Goal: Task Accomplishment & Management: Use online tool/utility

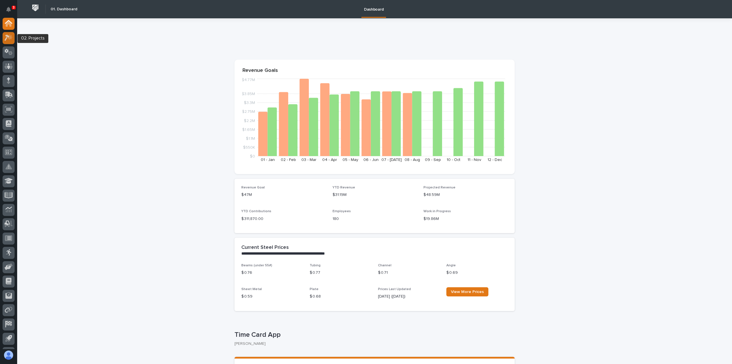
click at [8, 35] on icon at bounding box center [7, 38] width 5 height 6
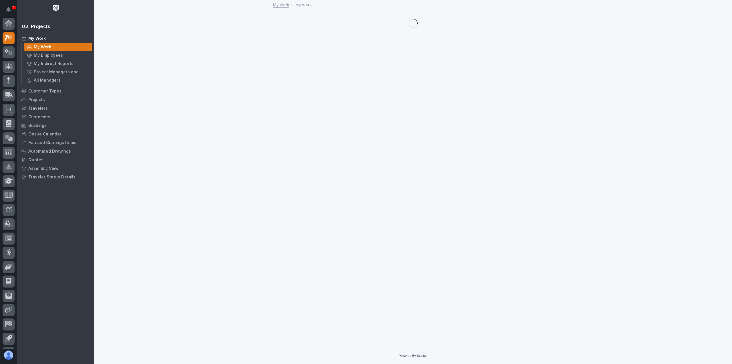
scroll to position [14, 0]
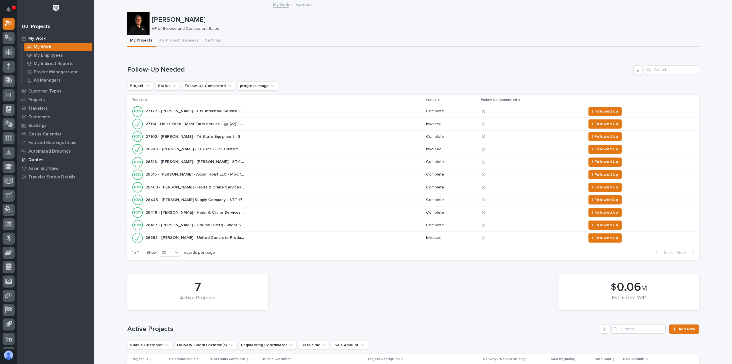
click at [35, 159] on p "Quotes" at bounding box center [35, 159] width 15 height 5
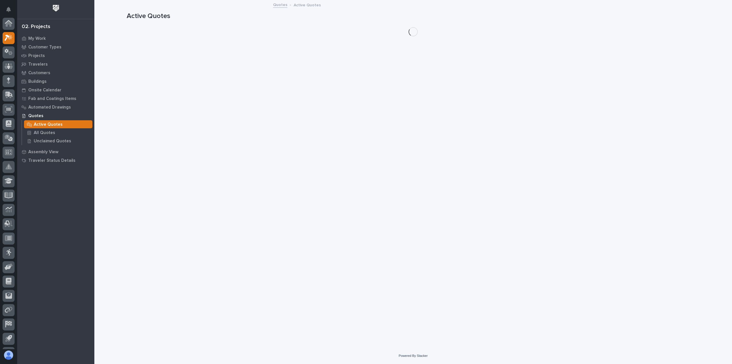
scroll to position [14, 0]
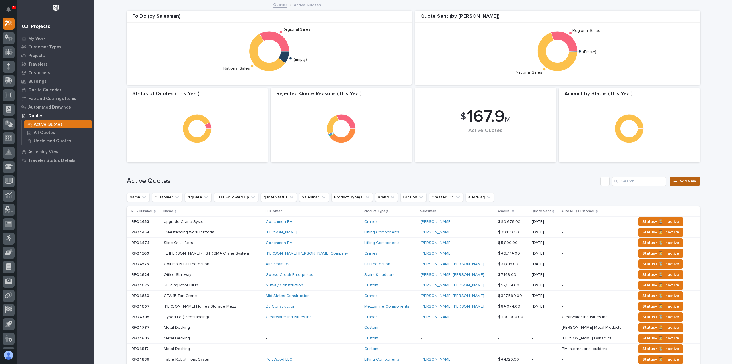
click at [685, 179] on span "Add New" at bounding box center [688, 181] width 17 height 4
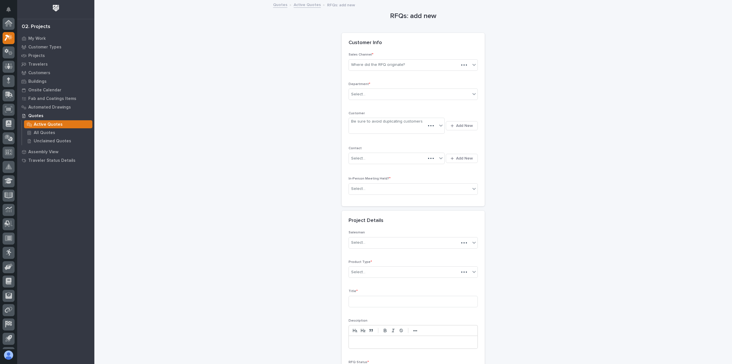
scroll to position [14, 0]
